Goal: Transaction & Acquisition: Obtain resource

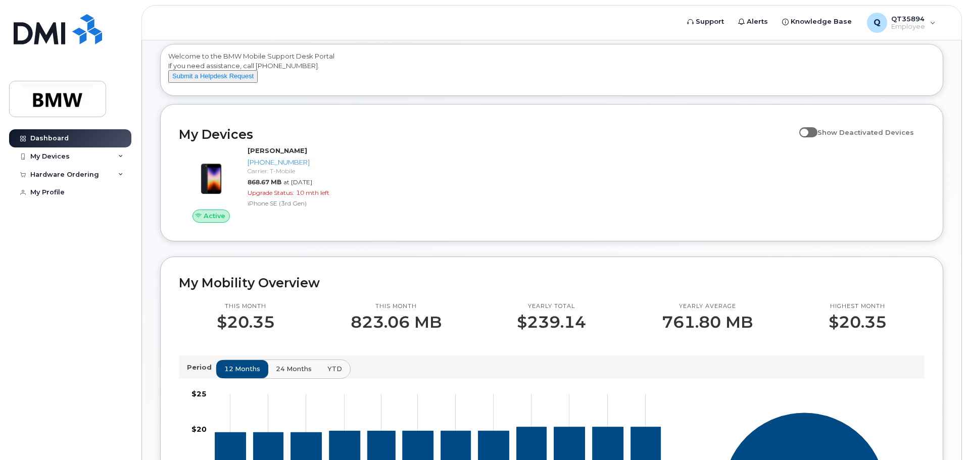
scroll to position [101, 0]
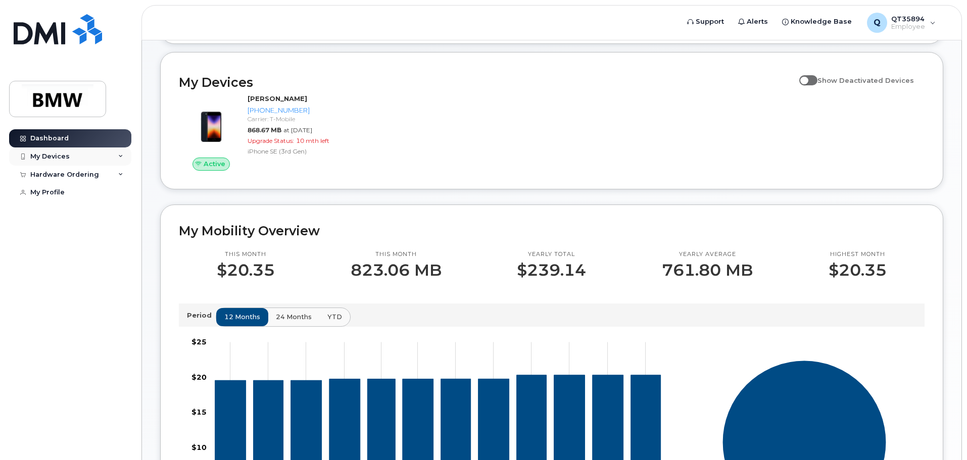
click at [68, 148] on div "My Devices" at bounding box center [70, 157] width 122 height 18
click at [79, 233] on div "Hardware Ordering" at bounding box center [64, 229] width 69 height 8
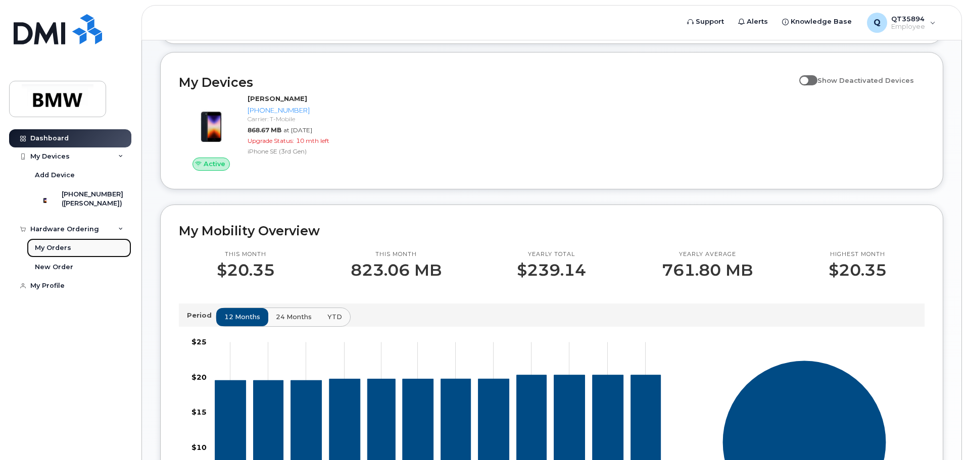
click at [63, 253] on div "My Orders" at bounding box center [53, 248] width 36 height 9
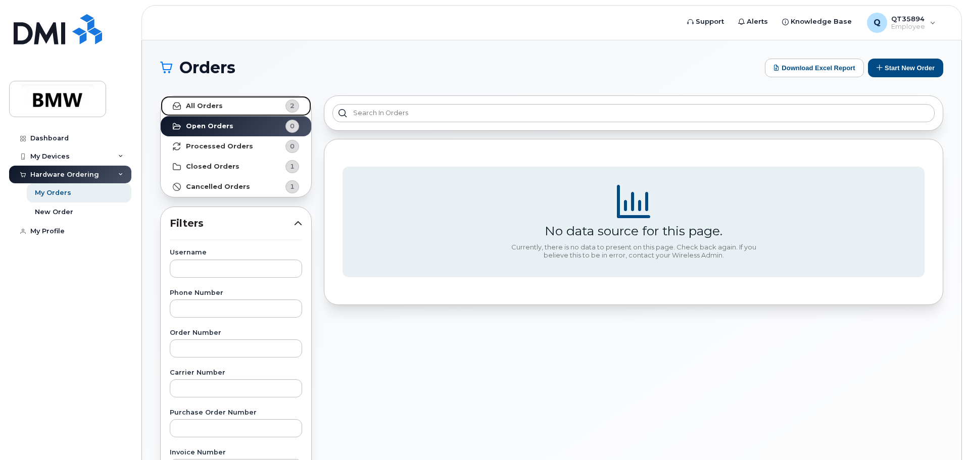
click at [220, 110] on link "All Orders 2" at bounding box center [236, 106] width 151 height 20
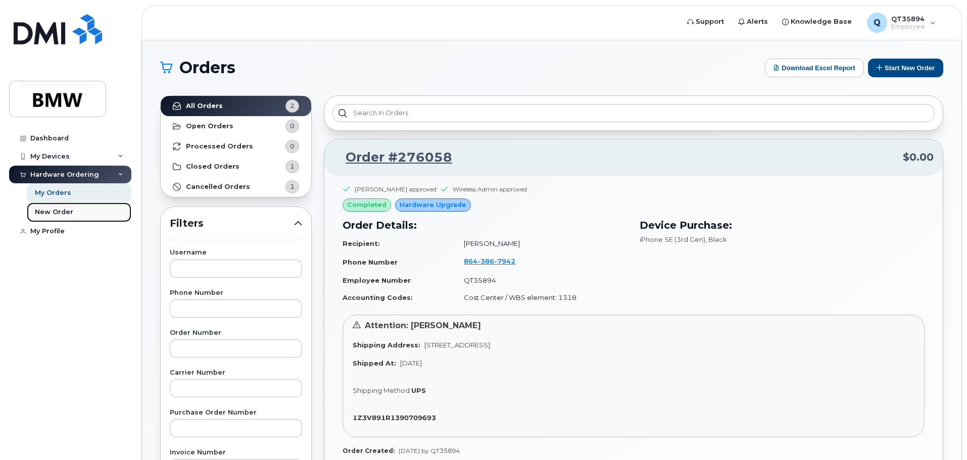
click at [59, 210] on div "New Order" at bounding box center [54, 212] width 38 height 9
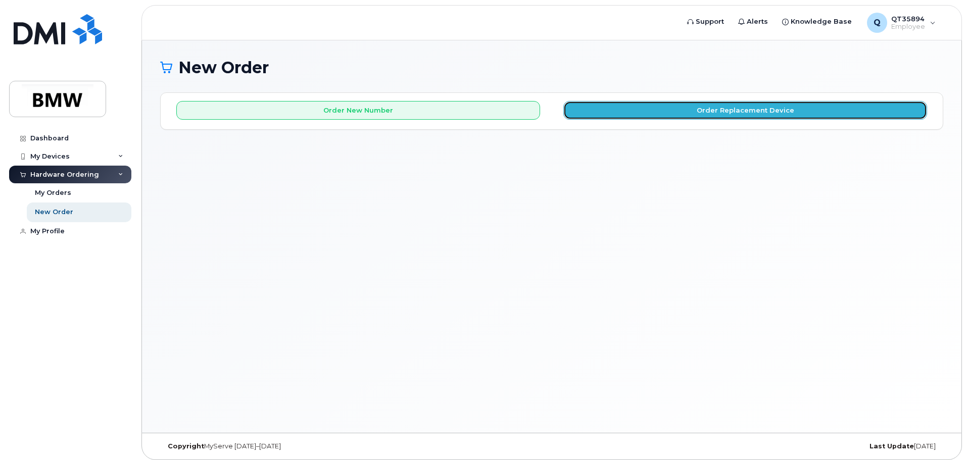
click at [783, 115] on button "Order Replacement Device" at bounding box center [745, 110] width 364 height 19
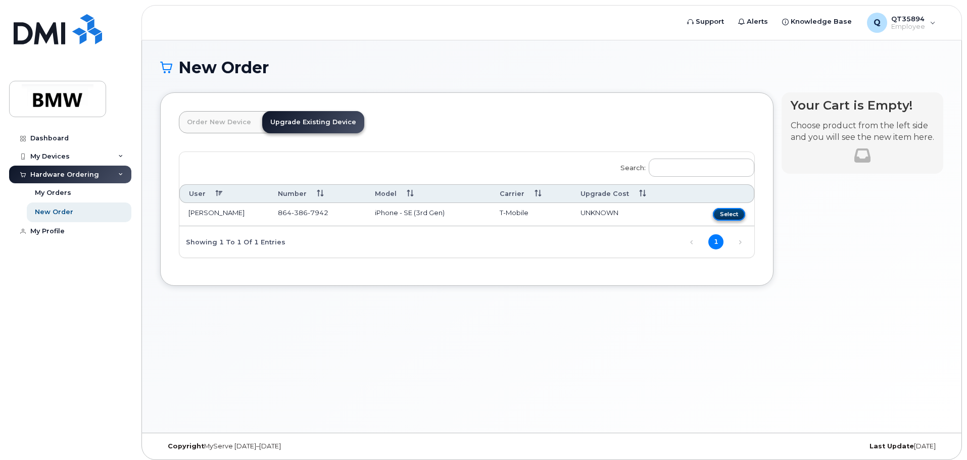
click at [722, 214] on button "Select" at bounding box center [729, 214] width 32 height 13
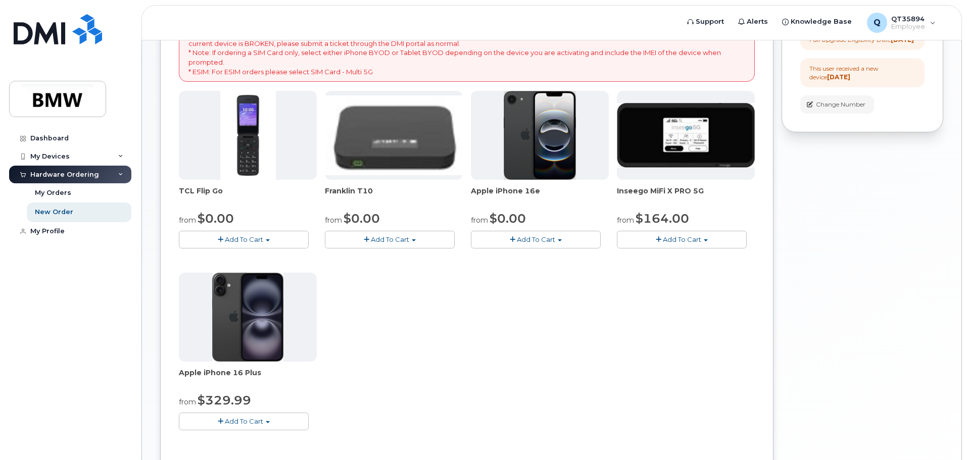
scroll to position [101, 0]
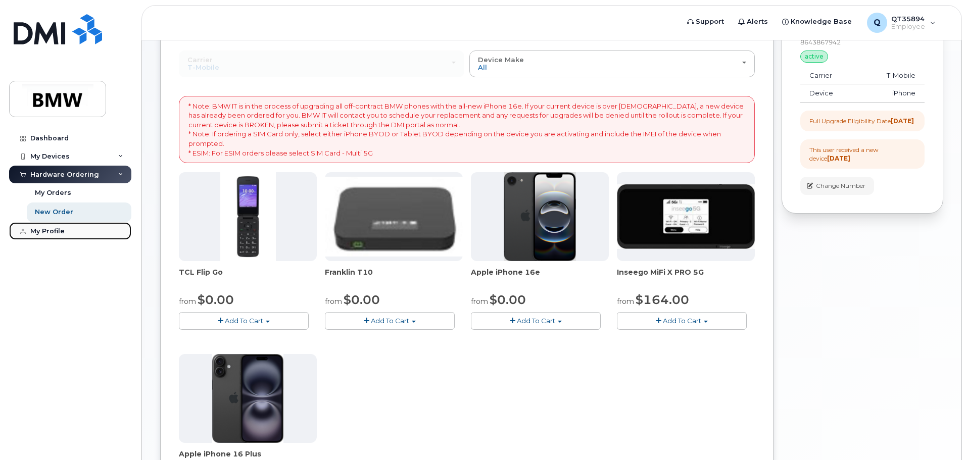
click at [40, 234] on div "My Profile" at bounding box center [47, 231] width 34 height 8
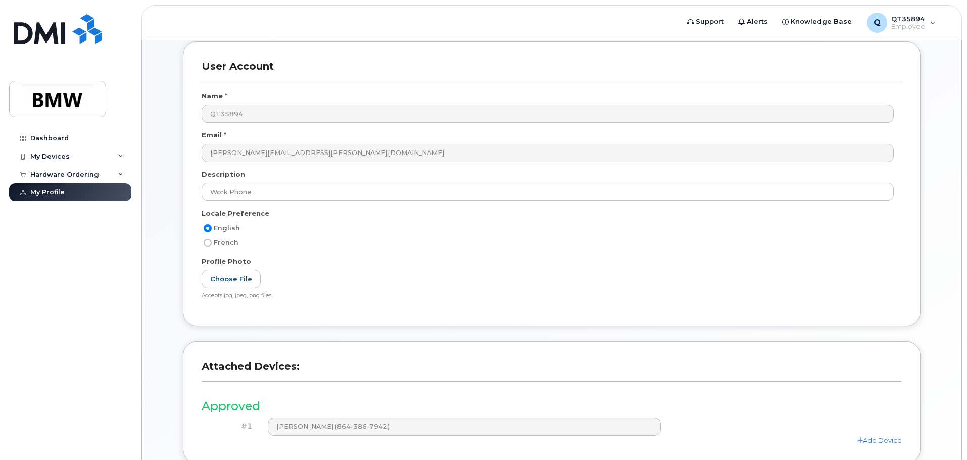
scroll to position [140, 0]
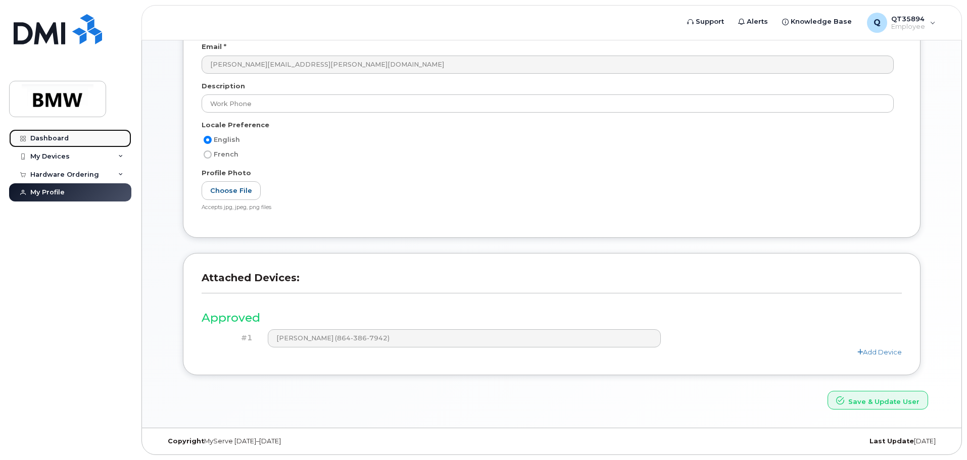
click at [64, 137] on div "Dashboard" at bounding box center [49, 138] width 38 height 8
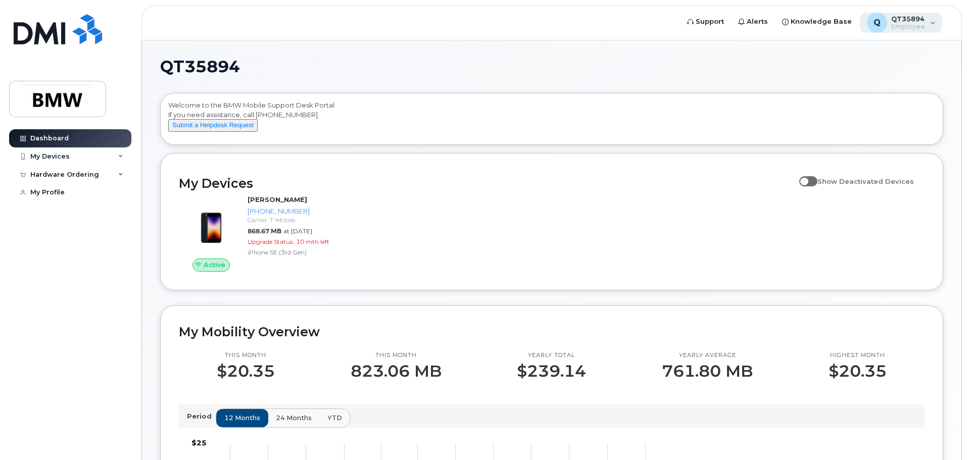
click at [923, 26] on span "Employee" at bounding box center [908, 27] width 34 height 8
click at [643, 57] on div "QT35894 Welcome to the BMW Mobile Support Desk Portal If you need assistance, c…" at bounding box center [552, 459] width 820 height 838
